Goal: Use online tool/utility

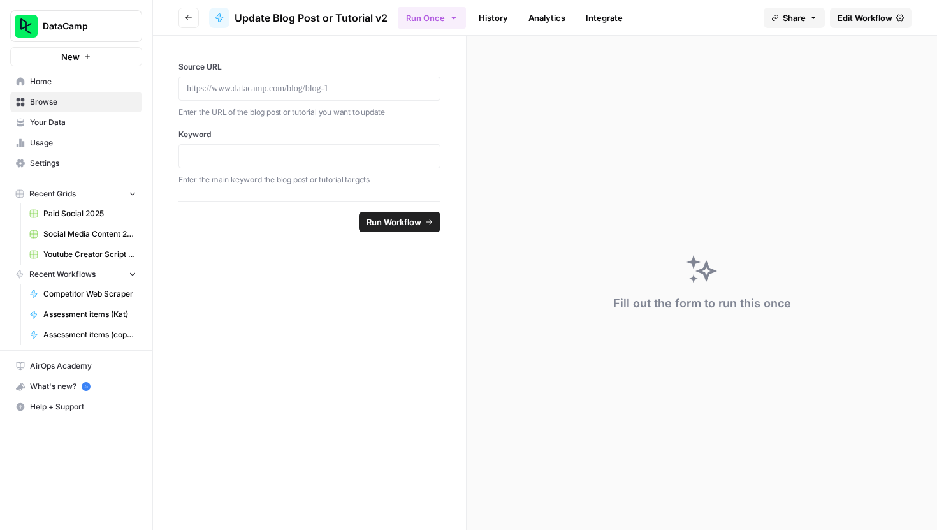
click at [78, 86] on span "Home" at bounding box center [83, 81] width 106 height 11
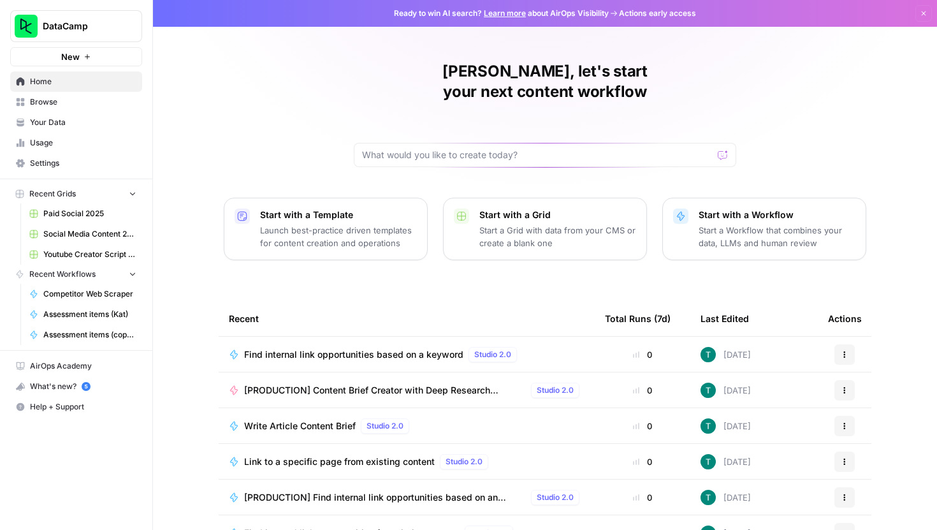
scroll to position [57, 0]
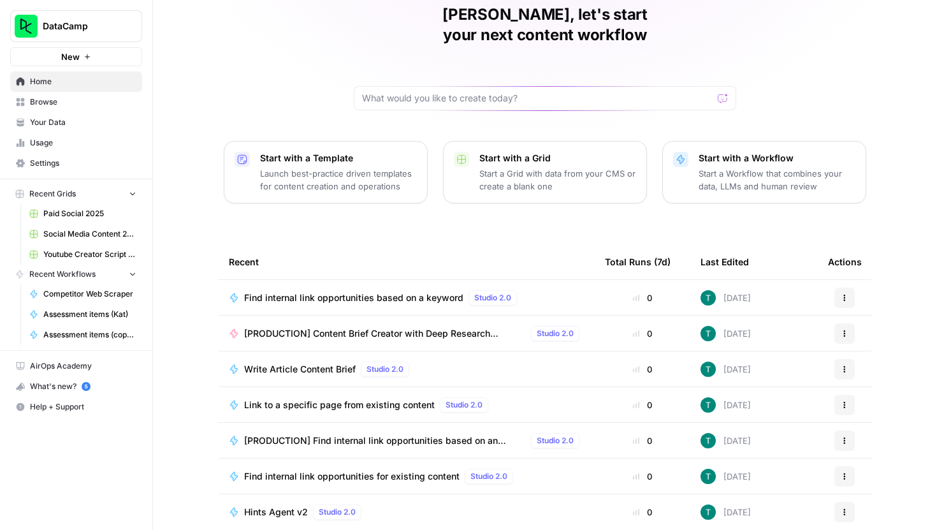
click at [55, 96] on span "Browse" at bounding box center [83, 101] width 106 height 11
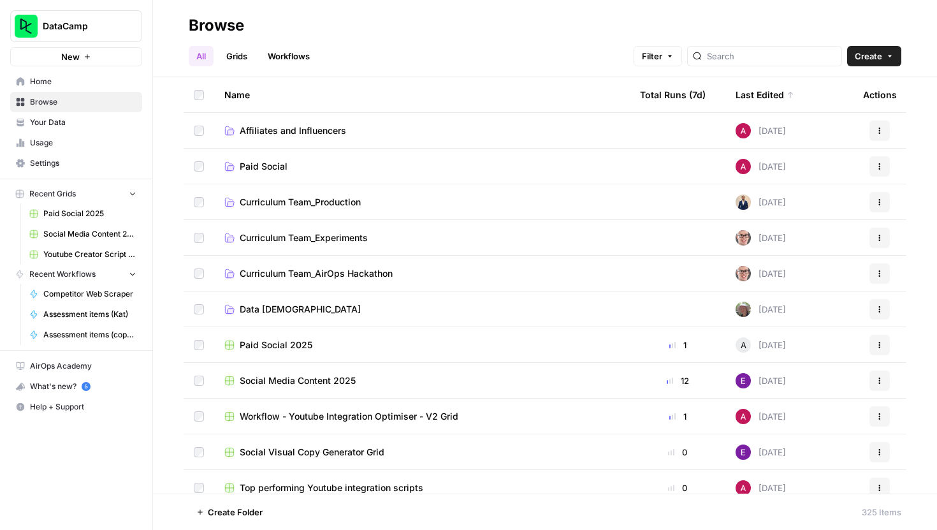
click at [309, 202] on span "Curriculum Team_Production" at bounding box center [300, 202] width 121 height 13
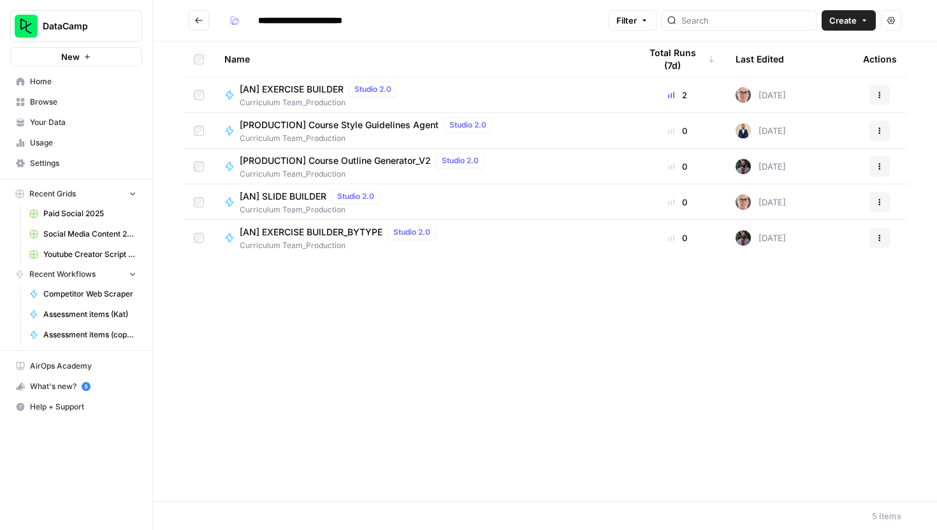
click at [329, 164] on span "[PRODUCTION] Course Outline Generator_V2" at bounding box center [335, 160] width 191 height 13
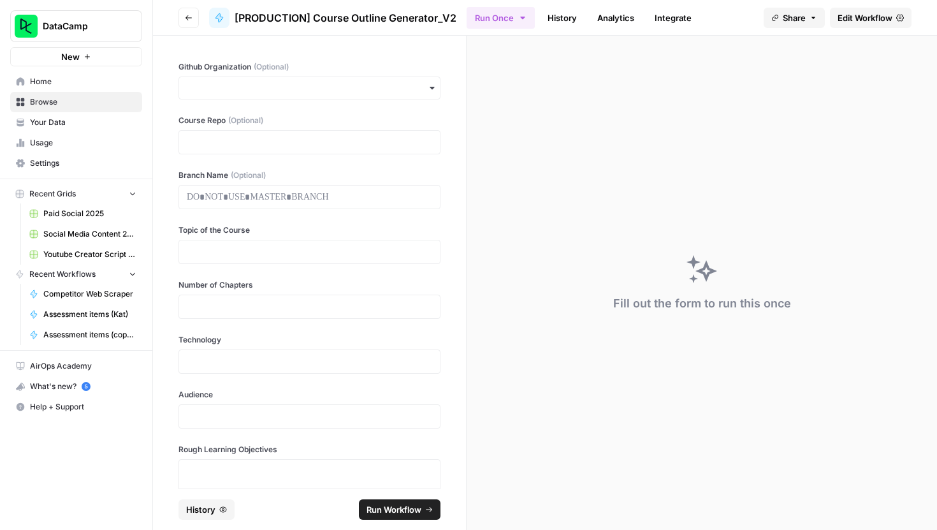
click at [845, 21] on span "Edit Workflow" at bounding box center [864, 17] width 55 height 13
